Goal: Transaction & Acquisition: Purchase product/service

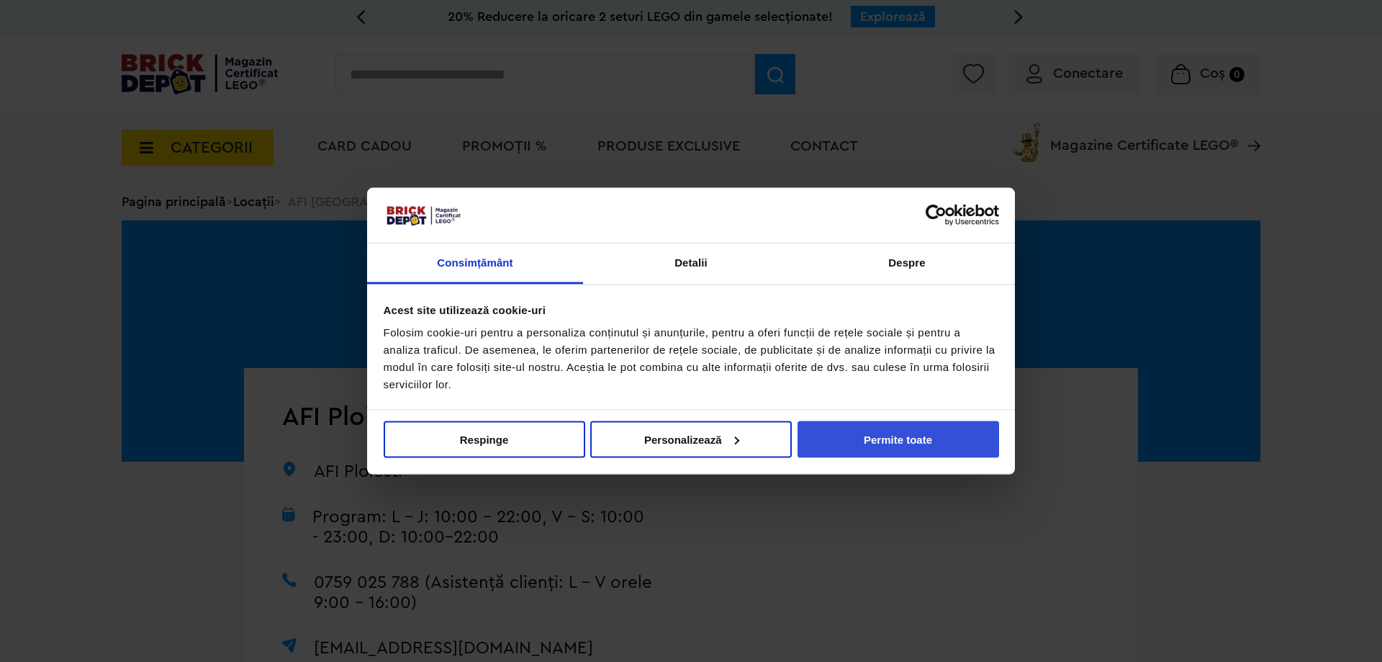
click at [871, 431] on button "Permite toate" at bounding box center [899, 439] width 202 height 37
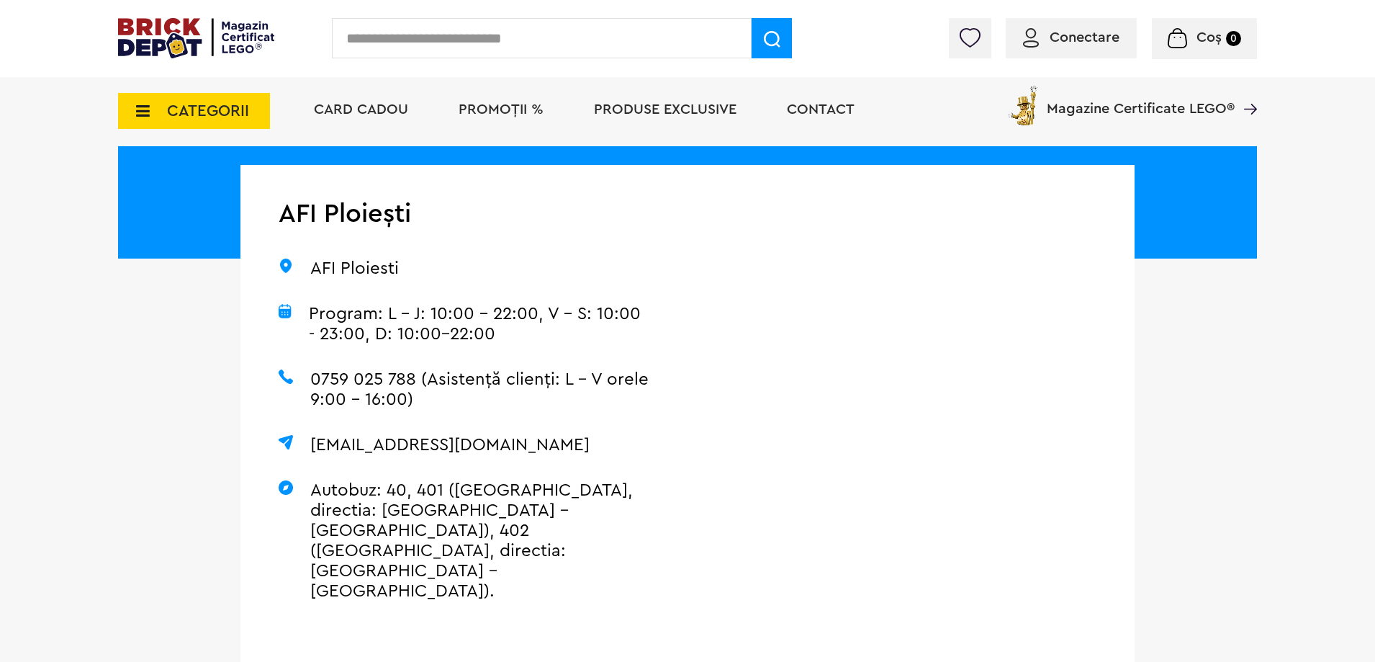
scroll to position [216, 0]
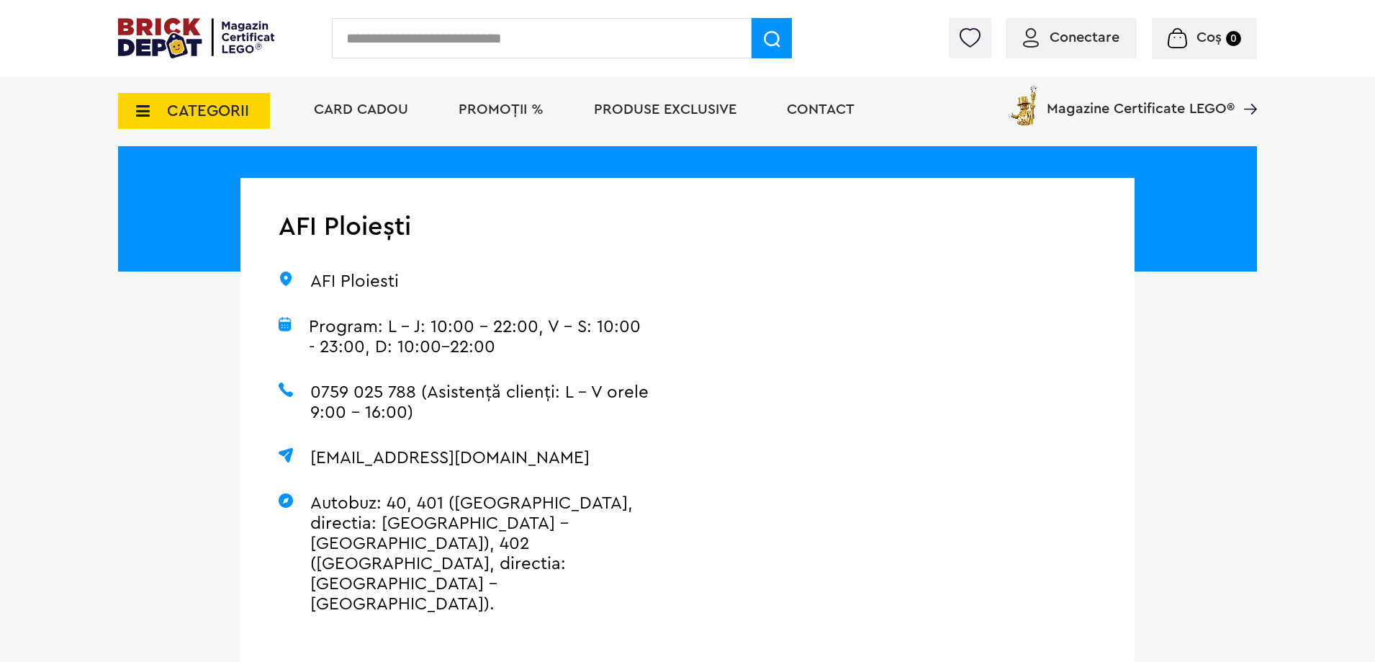
click at [484, 105] on span "PROMOȚII %" at bounding box center [501, 109] width 85 height 14
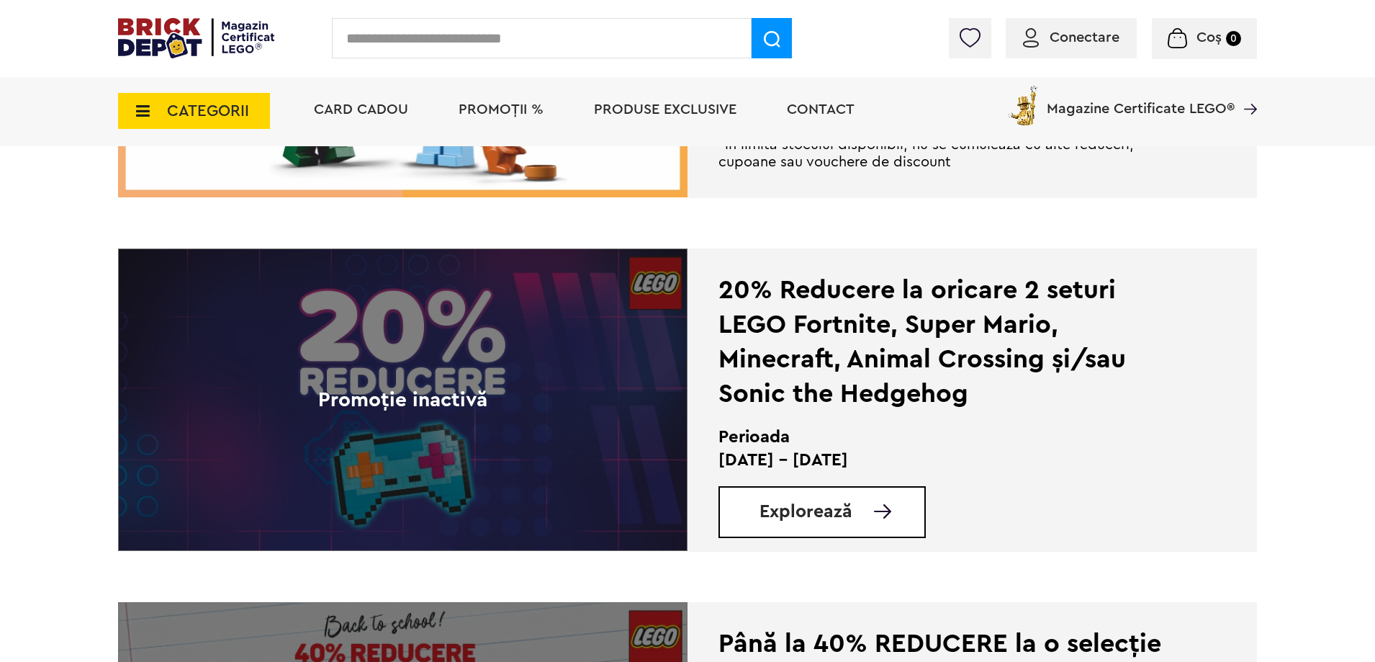
scroll to position [2736, 0]
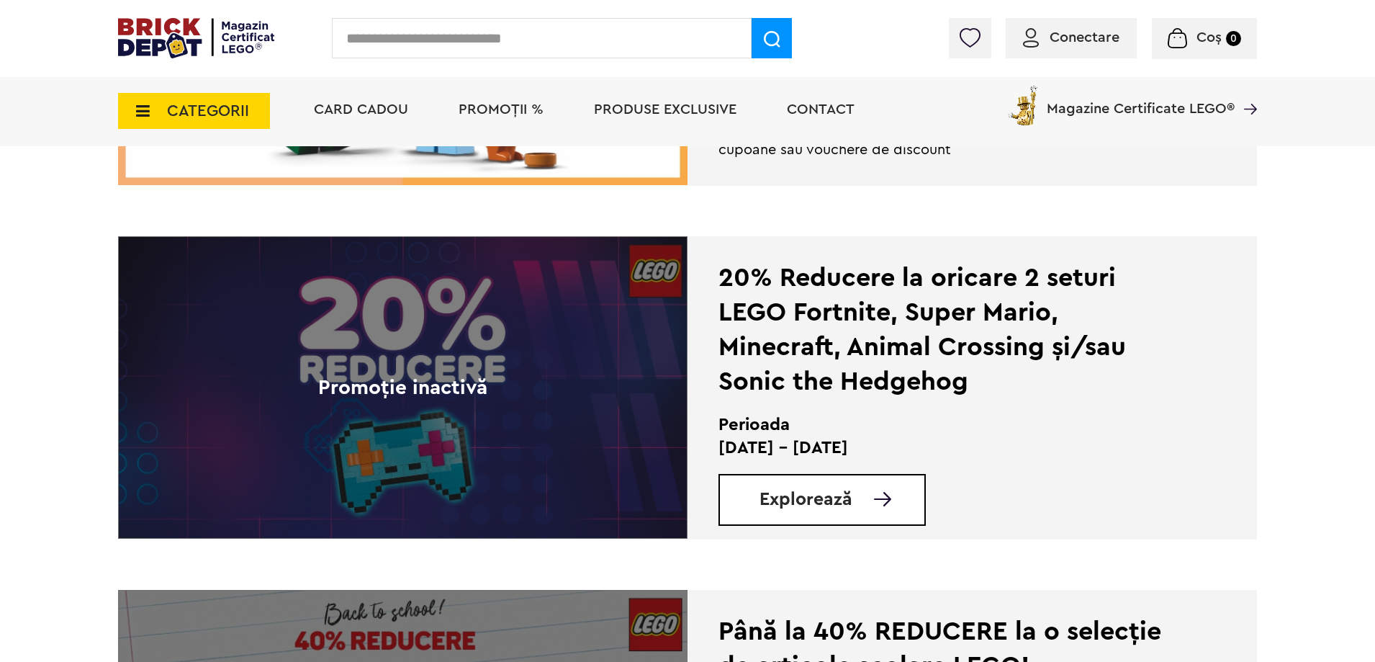
click at [230, 121] on span "CATEGORII" at bounding box center [194, 111] width 152 height 36
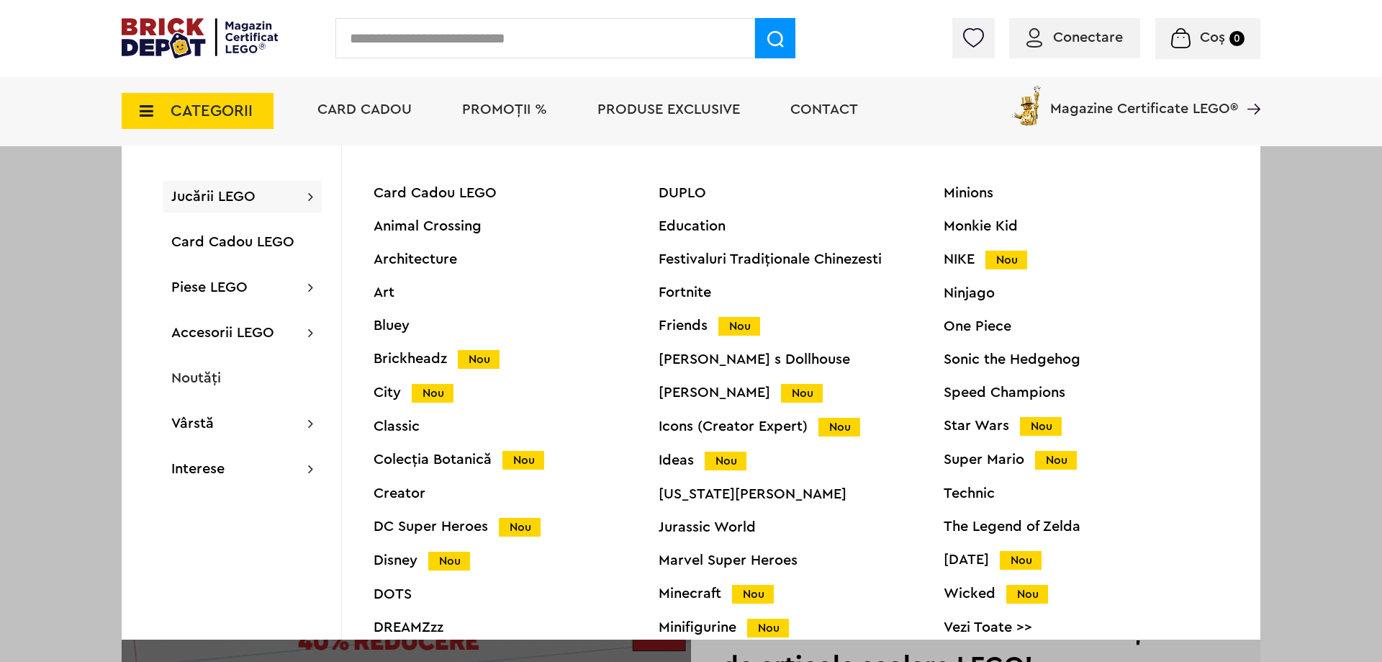
click at [230, 121] on span "CATEGORII" at bounding box center [198, 111] width 152 height 36
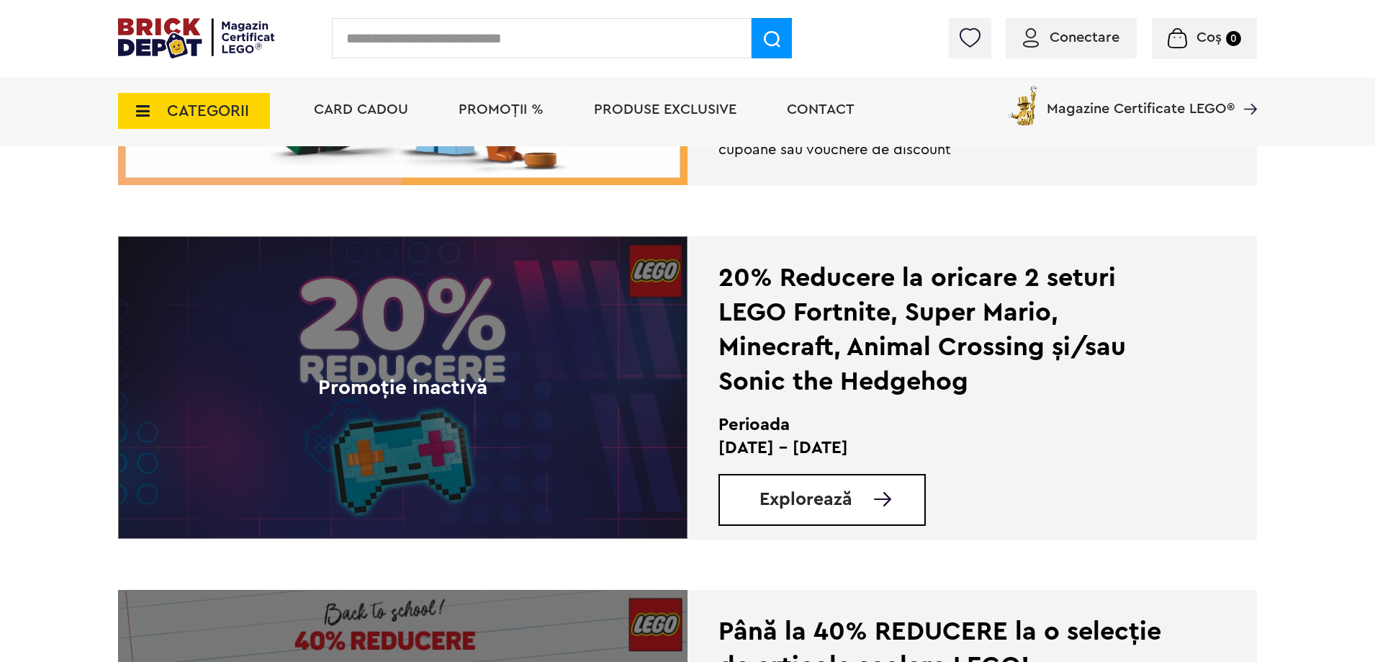
click at [437, 35] on input "text" at bounding box center [542, 38] width 420 height 40
type input "*********"
click at [765, 43] on img at bounding box center [772, 39] width 17 height 17
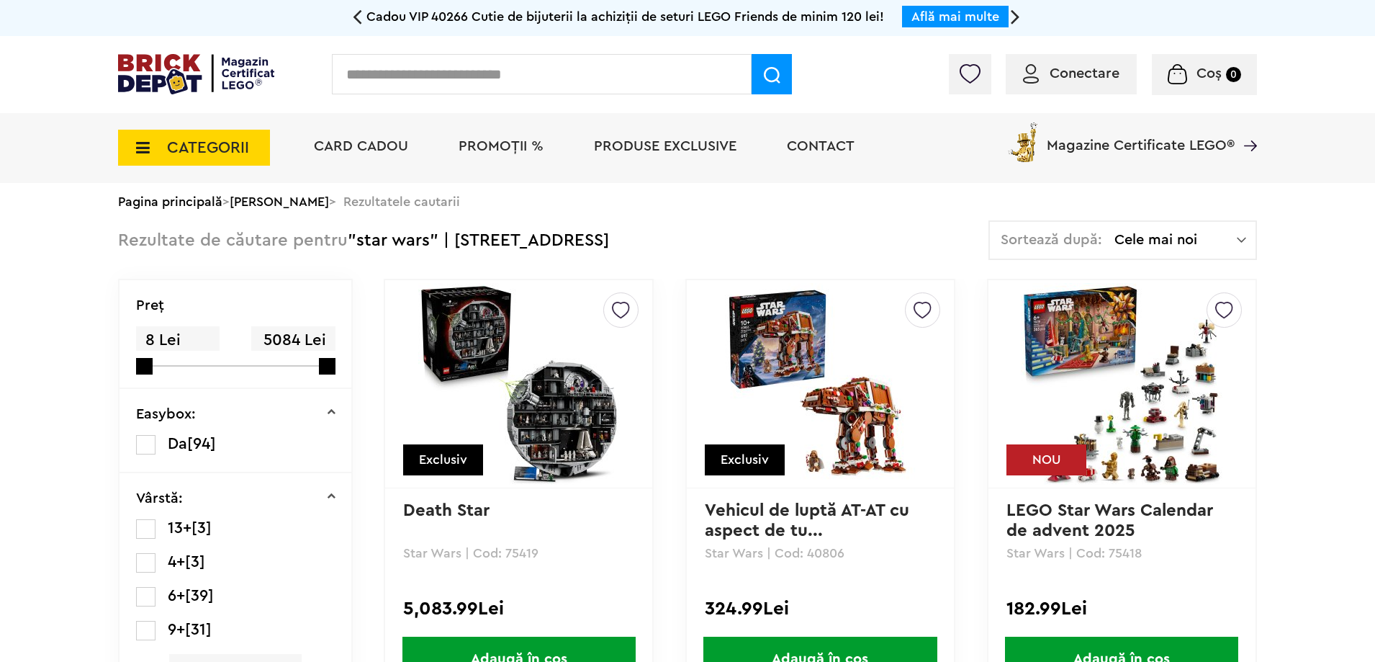
click at [527, 375] on img at bounding box center [519, 384] width 202 height 202
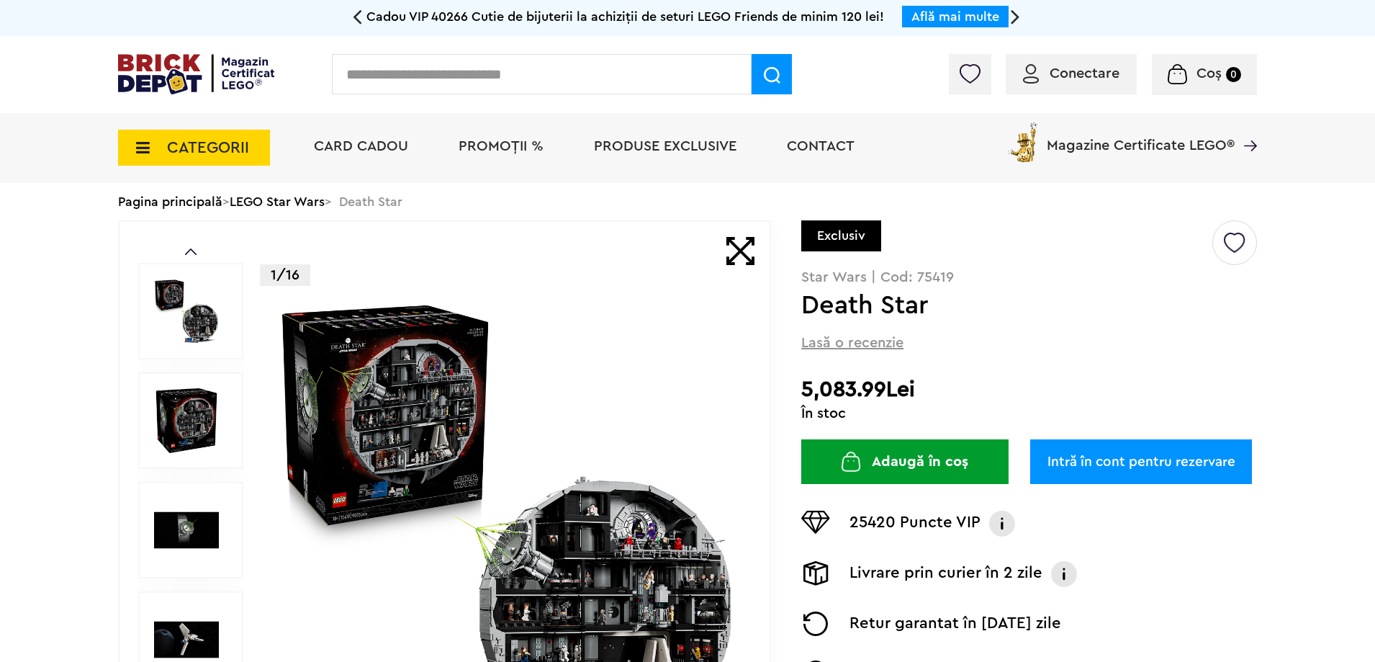
click at [868, 373] on div "Creează o listă nouă Exclusiv Star Wars | Cod: 75419 Death Star Lasă o recenzie…" at bounding box center [1029, 490] width 456 height 540
click at [871, 385] on h2 "5,083.99Lei" at bounding box center [1029, 390] width 456 height 26
copy form "5,083.99Lei"
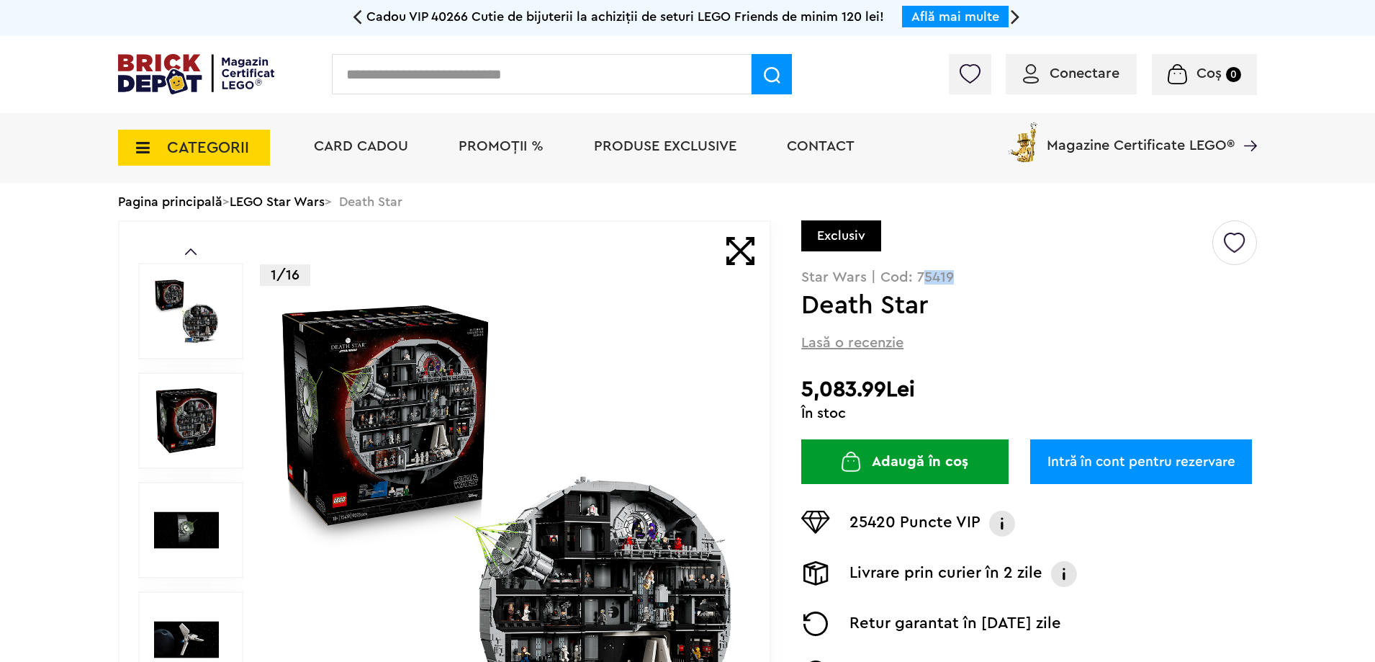
drag, startPoint x: 961, startPoint y: 278, endPoint x: 920, endPoint y: 274, distance: 41.2
click at [920, 274] on p "Star Wars | Cod: 75419" at bounding box center [1029, 277] width 456 height 14
drag, startPoint x: 917, startPoint y: 276, endPoint x: 948, endPoint y: 280, distance: 32.0
click at [948, 280] on p "Star Wars | Cod: 75419" at bounding box center [1029, 277] width 456 height 14
